Goal: Information Seeking & Learning: Check status

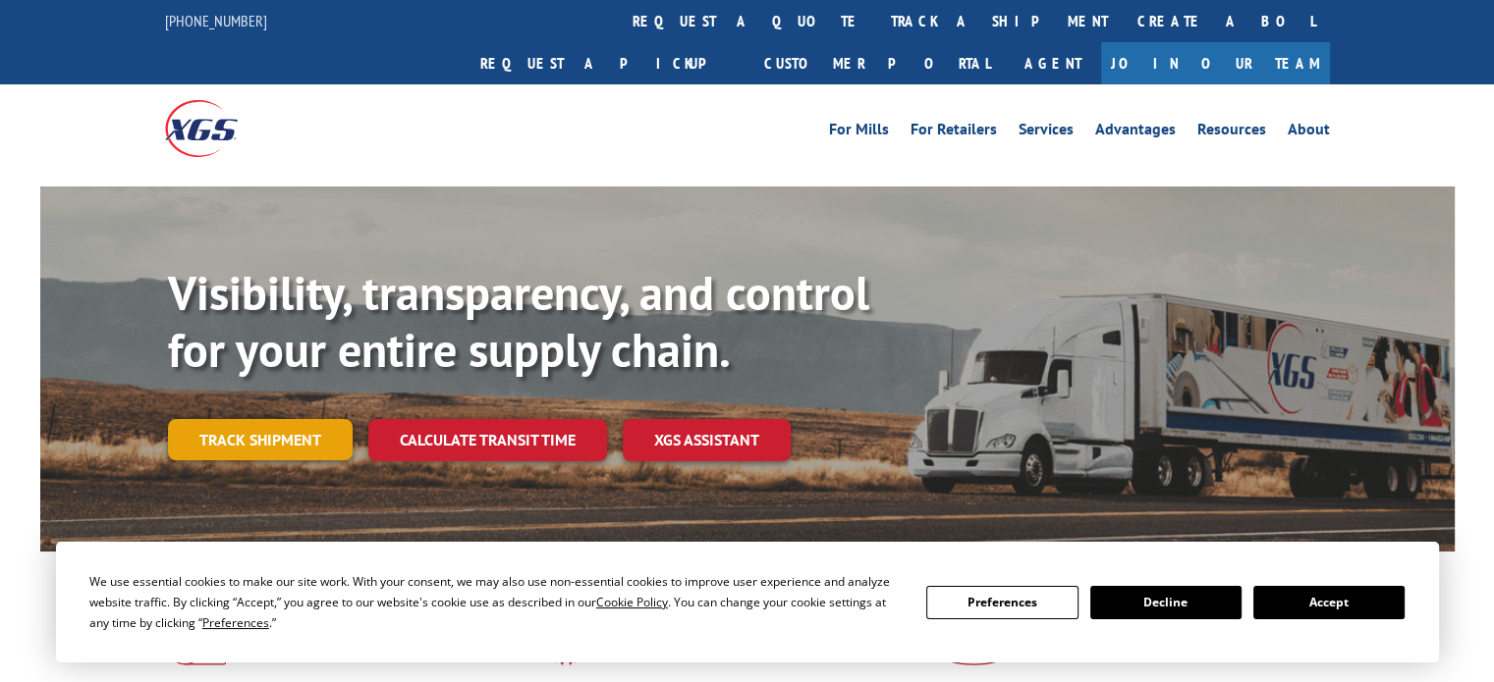
click at [283, 419] on link "Track shipment" at bounding box center [260, 439] width 185 height 41
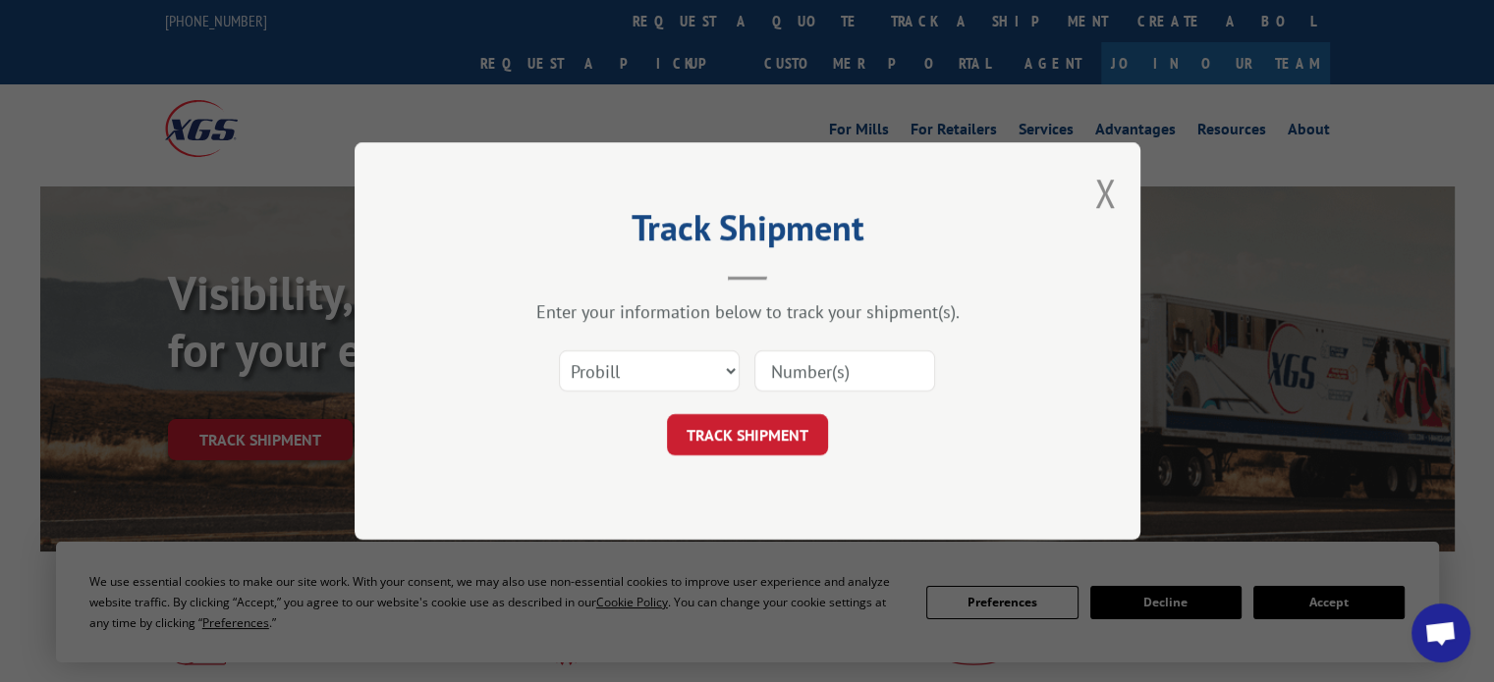
click at [837, 385] on input at bounding box center [844, 371] width 181 height 41
paste input "PU05292025"
type input "PU05292025"
click at [786, 411] on form "Select category... Probill BOL PO PU05292025 TRACK SHIPMENT" at bounding box center [747, 397] width 589 height 117
click at [774, 425] on button "TRACK SHIPMENT" at bounding box center [747, 434] width 161 height 41
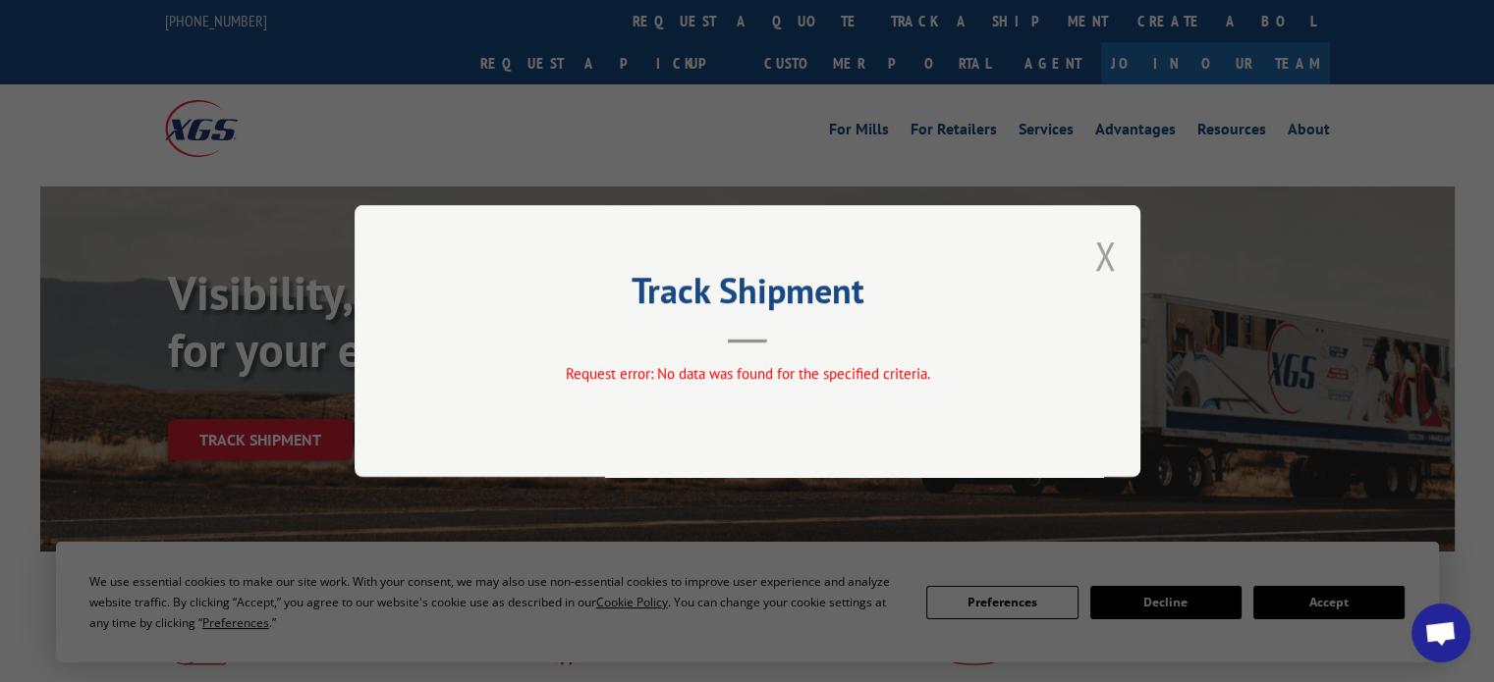
click at [1104, 254] on button "Close modal" at bounding box center [1105, 256] width 22 height 52
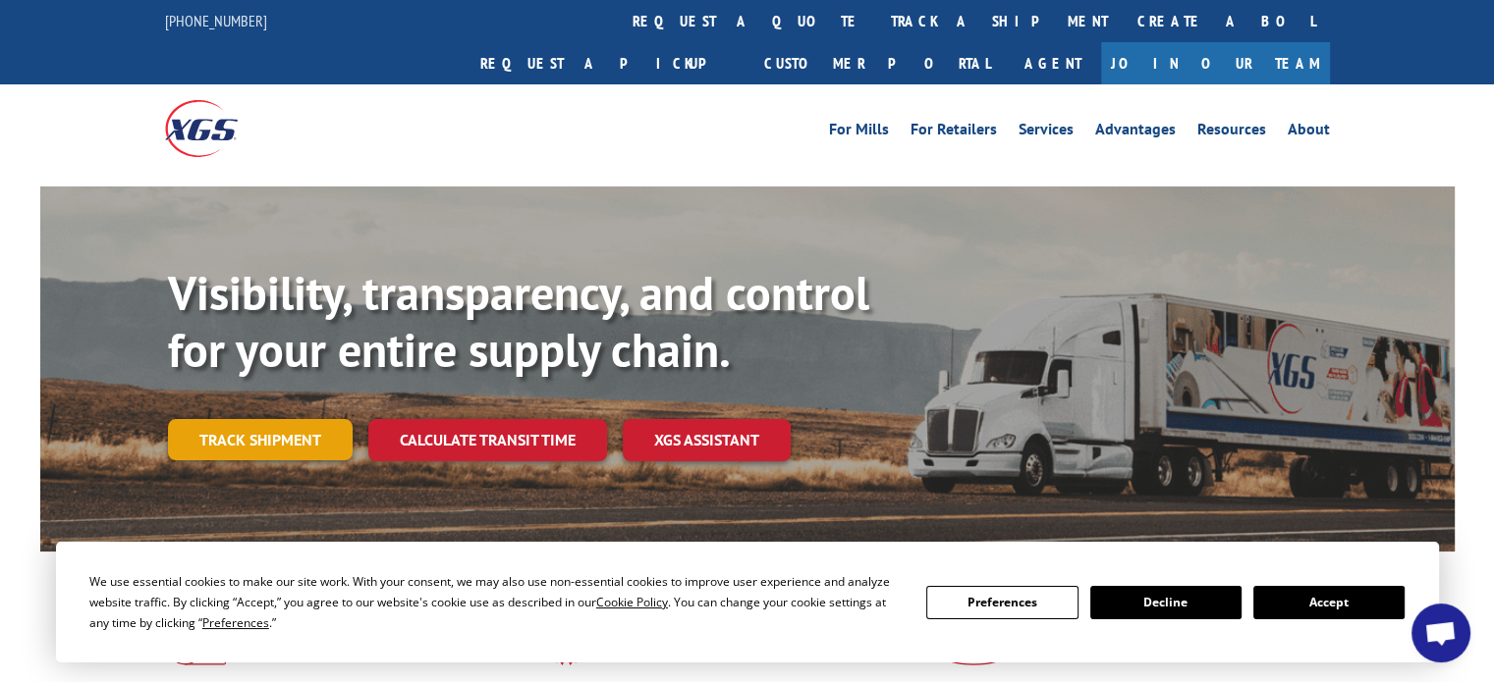
click at [287, 419] on link "Track shipment" at bounding box center [260, 439] width 185 height 41
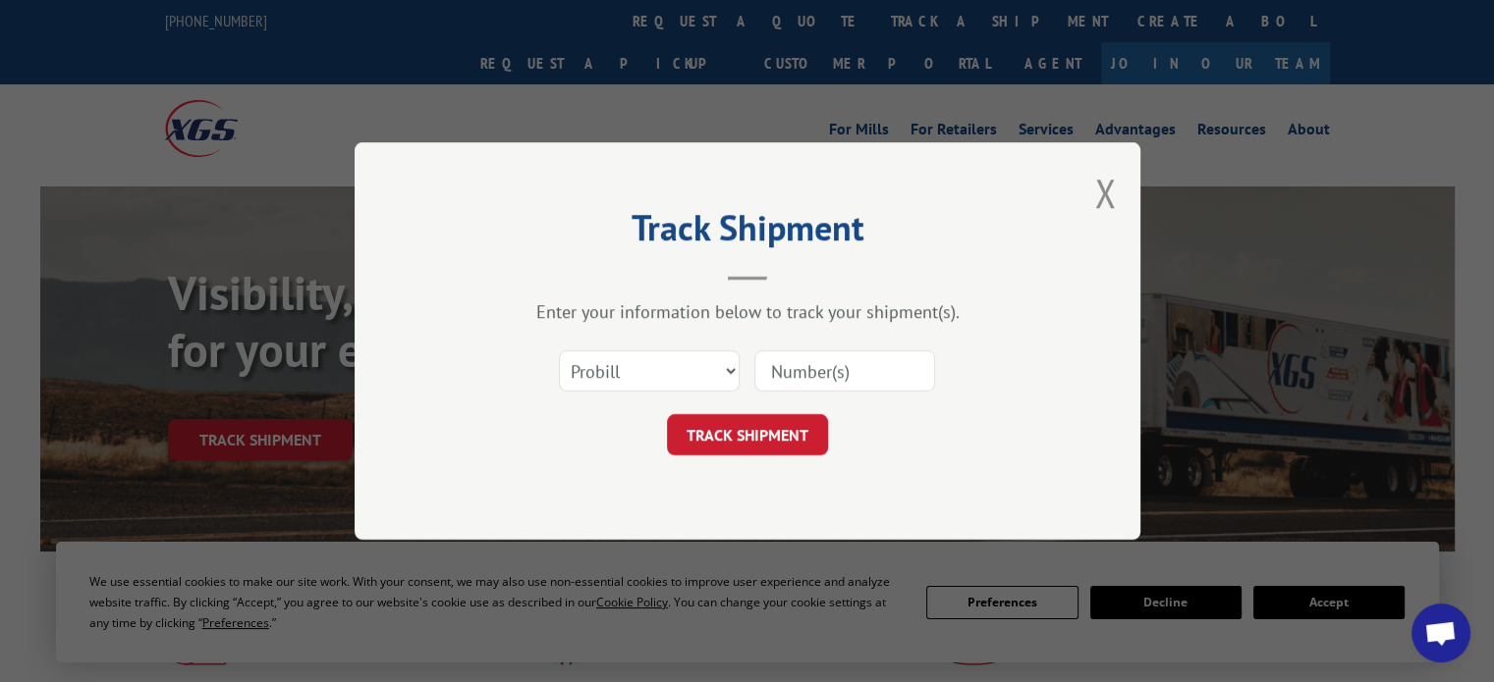
click at [851, 364] on input at bounding box center [844, 371] width 181 height 41
paste input "PU05292025"
click at [789, 368] on input "PU05292025" at bounding box center [844, 371] width 181 height 41
type input "05292025"
click button "TRACK SHIPMENT" at bounding box center [747, 434] width 161 height 41
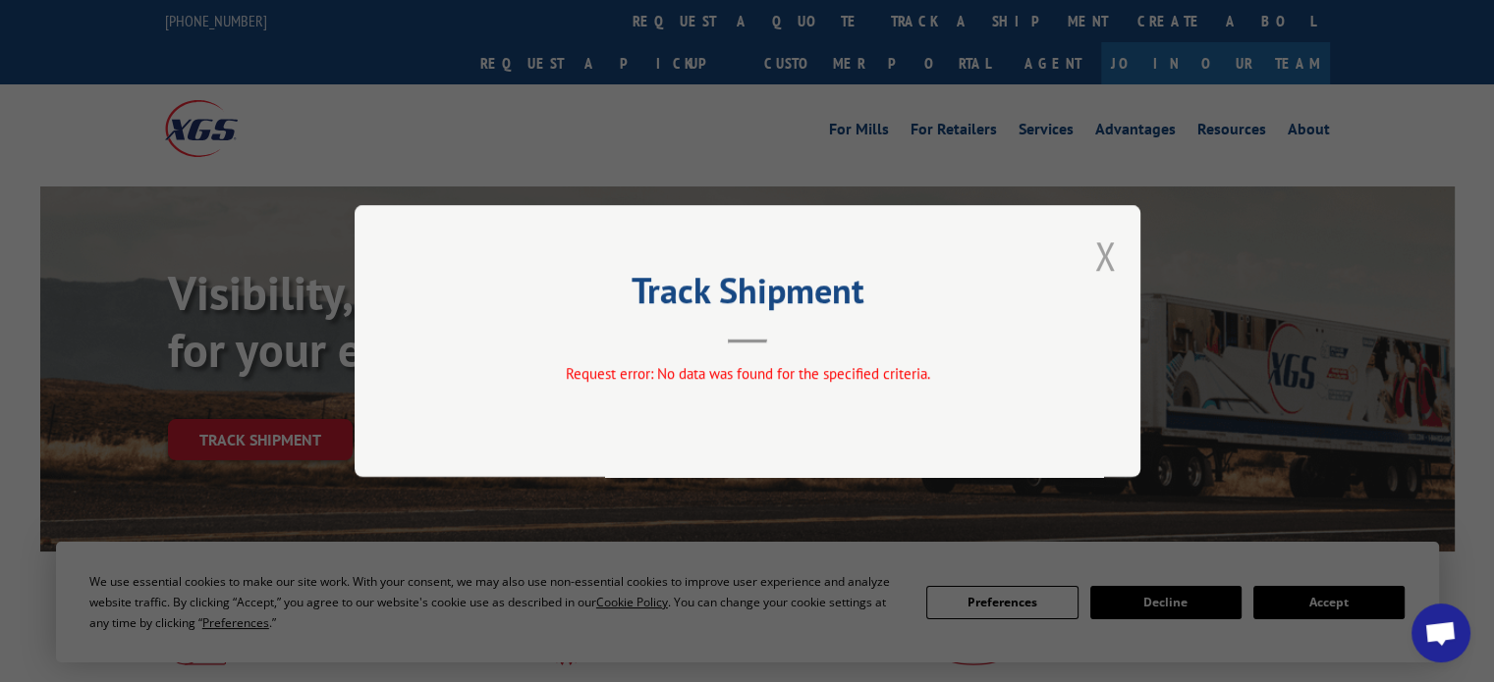
click at [1110, 250] on button "Close modal" at bounding box center [1105, 256] width 22 height 52
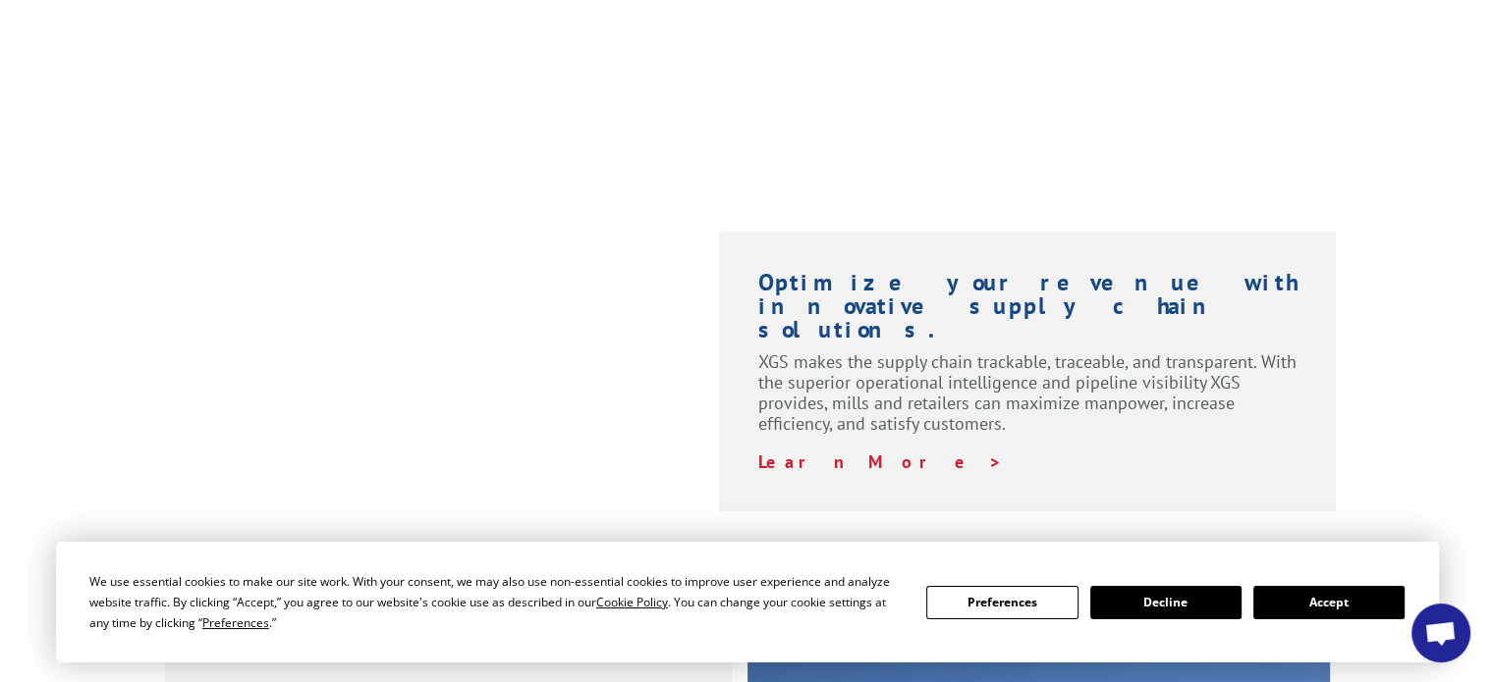
scroll to position [1391, 0]
